Goal: Information Seeking & Learning: Learn about a topic

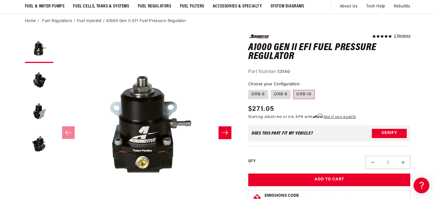
scroll to position [47, 0]
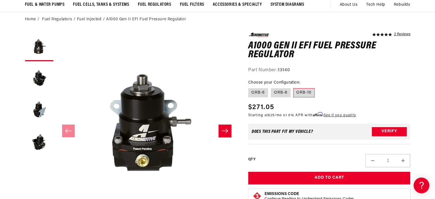
drag, startPoint x: 437, startPoint y: 24, endPoint x: 438, endPoint y: 32, distance: 7.5
click at [435, 32] on html "Skip to content Your cart Your cart is empty Loading... You may also like Subto…" at bounding box center [217, 52] width 435 height 199
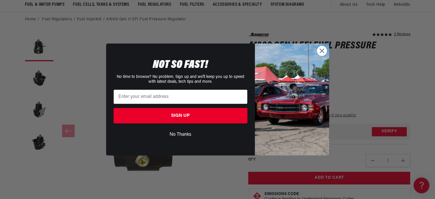
scroll to position [0, 226]
click at [324, 49] on circle "Close dialog" at bounding box center [321, 50] width 9 height 9
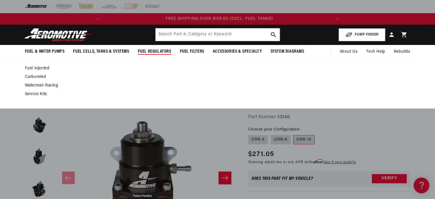
click at [36, 75] on link "Carbureted" at bounding box center [215, 76] width 380 height 5
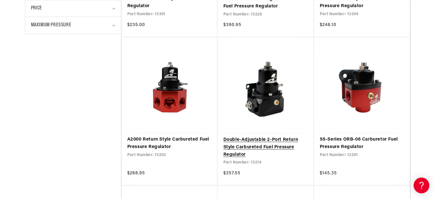
click at [275, 139] on link "Double-Adjustable 2-Port Return Style Carbureted Fuel Pressure Regulator" at bounding box center [265, 147] width 85 height 22
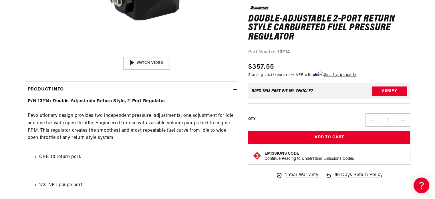
drag, startPoint x: 435, startPoint y: 59, endPoint x: 438, endPoint y: 37, distance: 22.2
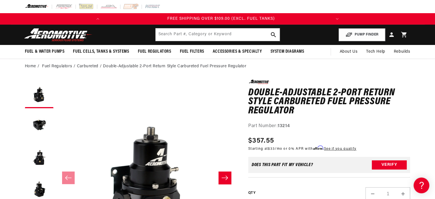
scroll to position [0, 226]
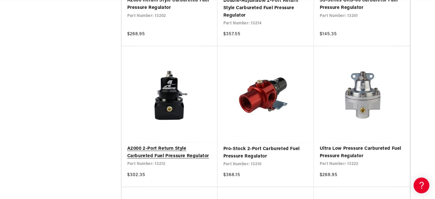
scroll to position [0, 226]
click at [166, 155] on link "A2000 2-Port Return Style Carbureted Fuel Pressure Regulator" at bounding box center [169, 152] width 85 height 15
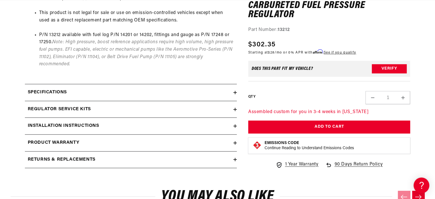
click at [234, 124] on icon at bounding box center [235, 125] width 3 height 3
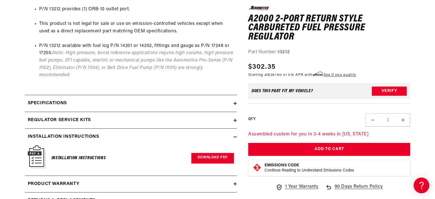
scroll to position [0, 226]
click at [210, 155] on link "Download PDF" at bounding box center [213, 158] width 43 height 11
